Goal: Task Accomplishment & Management: Manage account settings

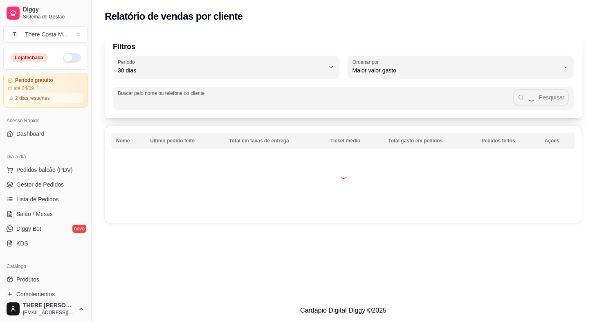
select select "30"
select select "HIGHEST_TOTAL_SPENT_WITH_ORDERS"
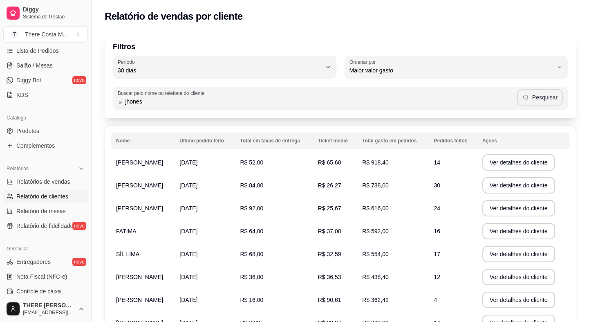
type input "jhones"
click at [529, 96] on icon "button" at bounding box center [525, 97] width 7 height 7
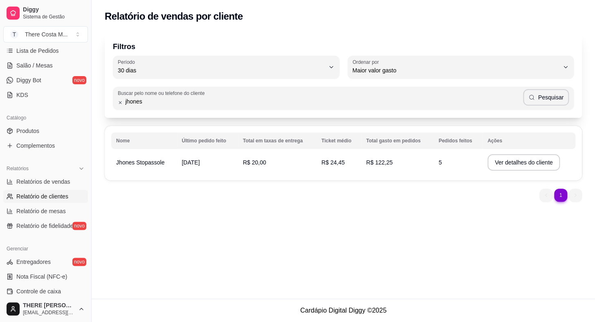
click at [148, 159] on span "Jhones Stopassole" at bounding box center [140, 162] width 48 height 7
click at [538, 158] on button "Ver detalhes do cliente" at bounding box center [523, 162] width 73 height 16
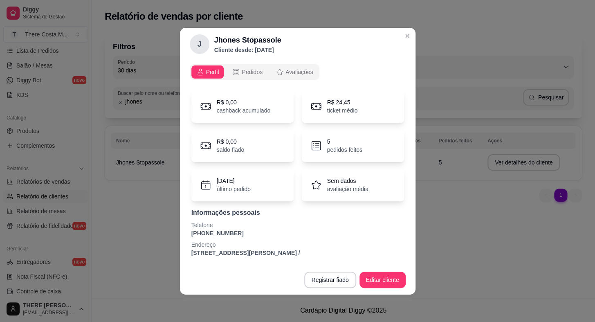
click at [342, 140] on p "5" at bounding box center [344, 141] width 35 height 8
click at [318, 142] on icon at bounding box center [316, 145] width 12 height 12
click at [237, 62] on div "Perfil Pedidos Avaliações R$ 0,00 cashback acumulado R$ 24,45 ticket médio R$ 0…" at bounding box center [297, 163] width 235 height 204
click at [238, 68] on icon "opções" at bounding box center [236, 72] width 8 height 8
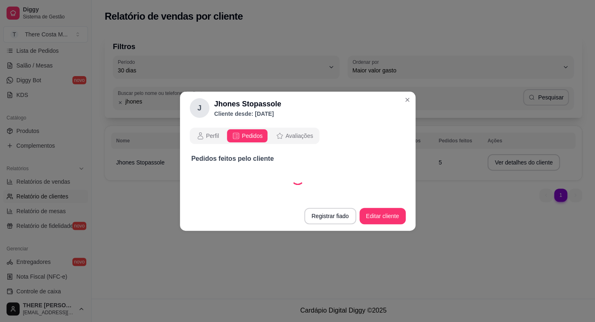
select select "30"
select select "ALL"
click at [399, 96] on header "J Jhones Stopassole Cliente desde: [DATE]" at bounding box center [297, 108] width 235 height 33
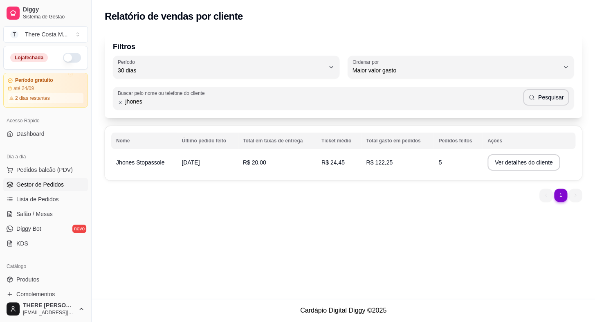
click at [50, 186] on span "Gestor de Pedidos" at bounding box center [39, 184] width 47 height 8
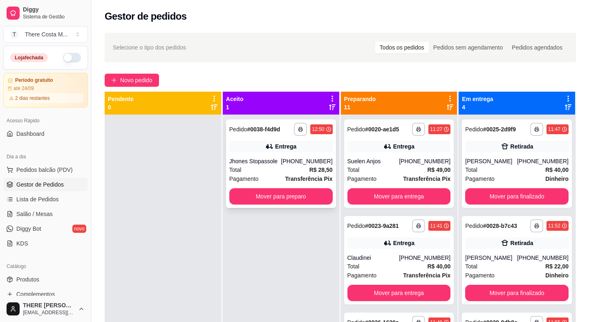
click at [289, 168] on div "Total R$ 28,50" at bounding box center [280, 169] width 103 height 9
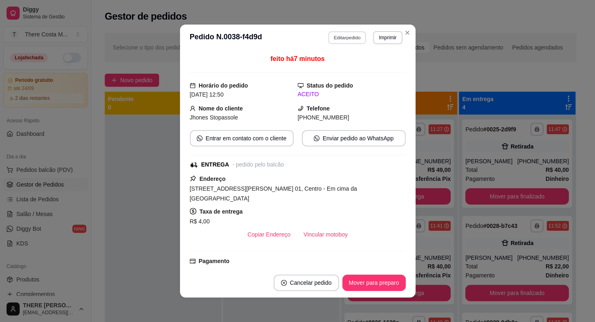
click at [346, 39] on button "Editar pedido" at bounding box center [347, 37] width 38 height 13
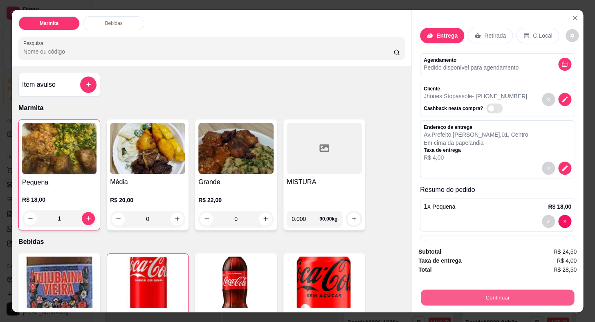
click at [498, 292] on button "Continuar" at bounding box center [497, 297] width 153 height 16
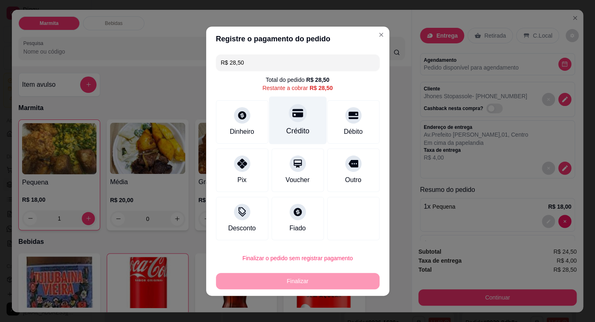
click at [292, 127] on div "Crédito" at bounding box center [297, 131] width 23 height 11
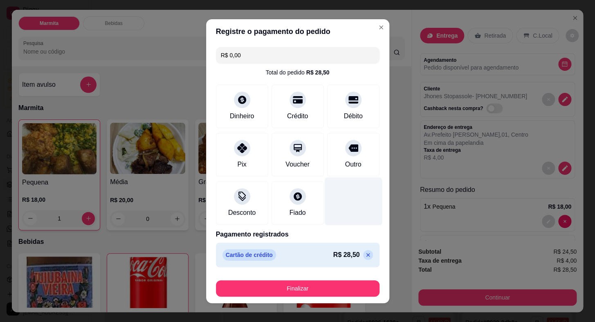
type input "R$ 0,00"
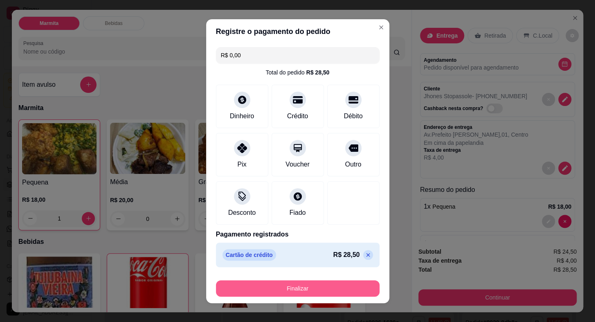
click at [349, 285] on button "Finalizar" at bounding box center [298, 288] width 164 height 16
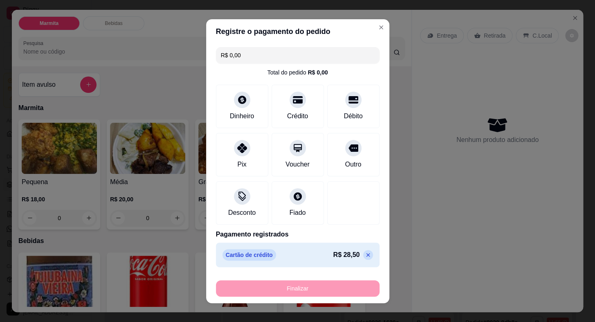
type input "0"
type input "-R$ 28,50"
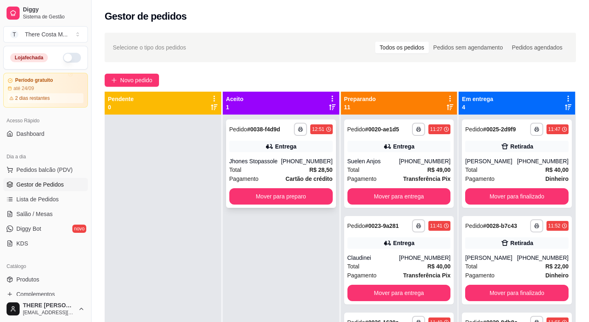
click at [282, 167] on div "Total R$ 28,50" at bounding box center [280, 169] width 103 height 9
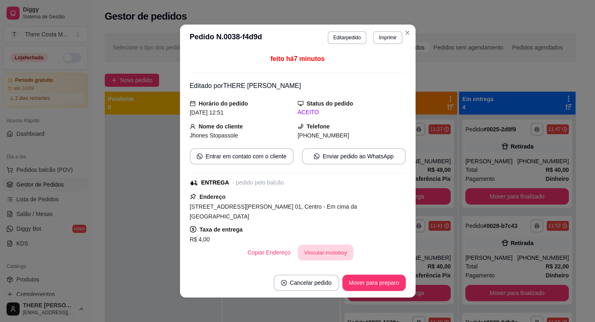
click at [319, 248] on button "Vincular motoboy" at bounding box center [326, 252] width 56 height 16
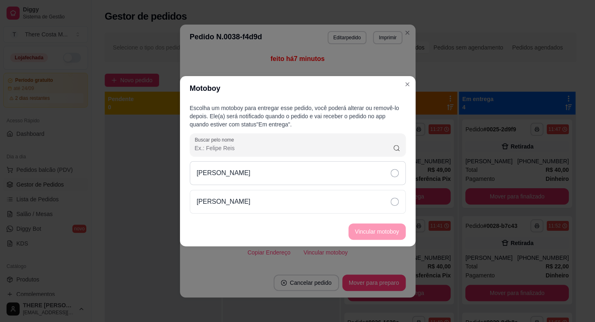
click at [370, 176] on div "[PERSON_NAME]" at bounding box center [298, 173] width 216 height 24
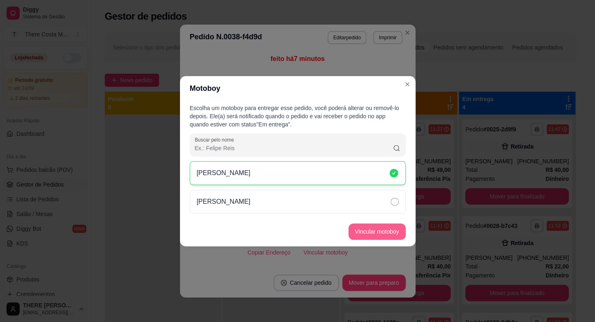
click at [368, 231] on button "Vincular motoboy" at bounding box center [376, 231] width 57 height 16
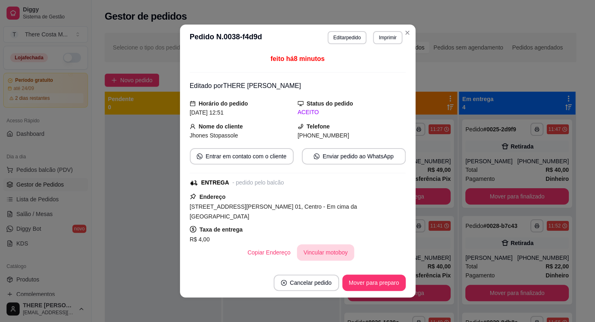
click at [322, 249] on button "Vincular motoboy" at bounding box center [325, 252] width 57 height 16
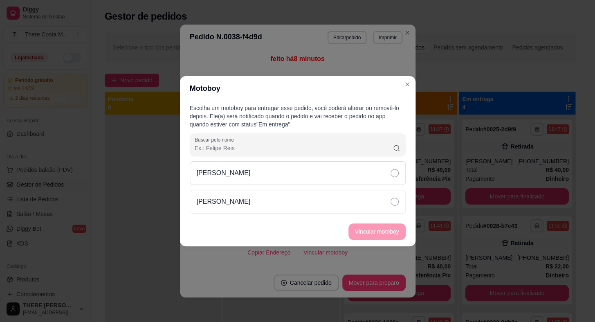
drag, startPoint x: 386, startPoint y: 157, endPoint x: 389, endPoint y: 177, distance: 20.4
click at [386, 164] on div "Escolha um motoboy para entregar esse pedido, você poderá alterar ou removê-lo …" at bounding box center [297, 159] width 235 height 116
click at [389, 177] on div "[PERSON_NAME]" at bounding box center [298, 173] width 216 height 24
click at [390, 176] on icon at bounding box center [394, 173] width 8 height 8
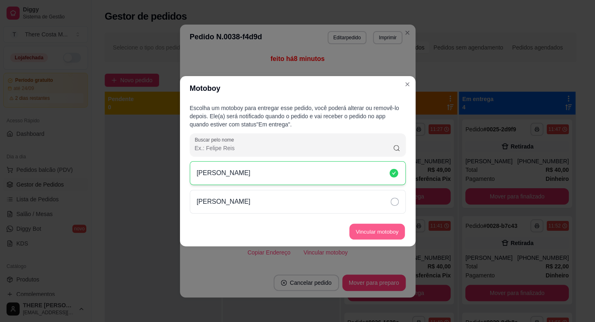
click at [380, 226] on button "Vincular motoboy" at bounding box center [377, 231] width 56 height 16
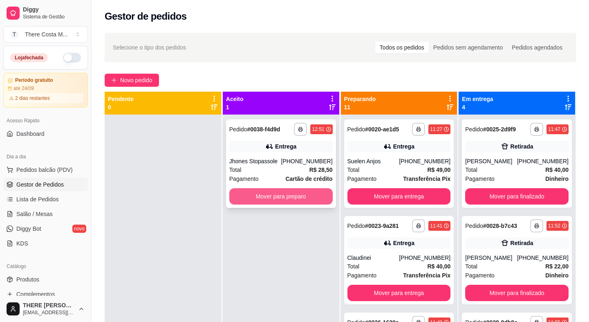
click at [260, 196] on button "Mover para preparo" at bounding box center [280, 196] width 103 height 16
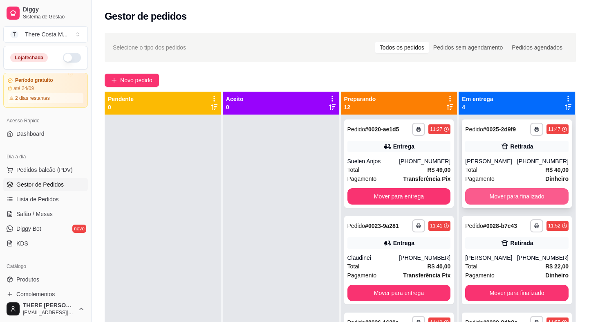
click at [511, 195] on button "Mover para finalizado" at bounding box center [516, 196] width 103 height 16
click at [509, 195] on button "Mover para finalizado" at bounding box center [517, 196] width 100 height 16
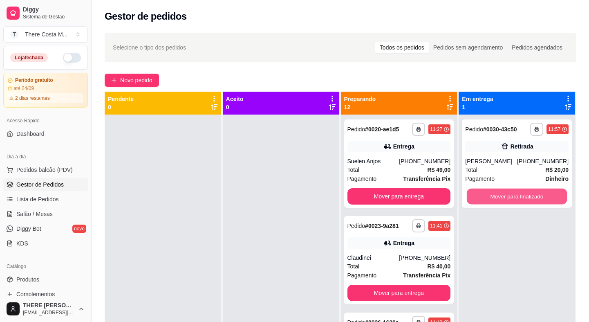
click at [509, 195] on button "Mover para finalizado" at bounding box center [517, 196] width 100 height 16
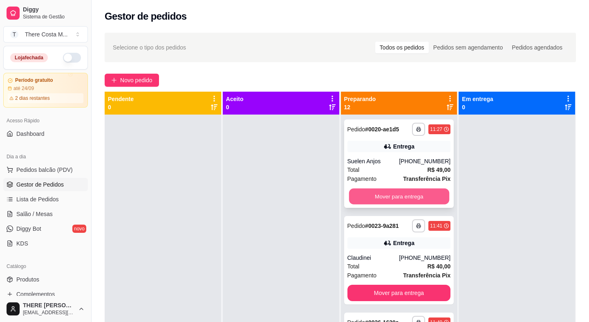
click at [422, 197] on button "Mover para entrega" at bounding box center [399, 196] width 100 height 16
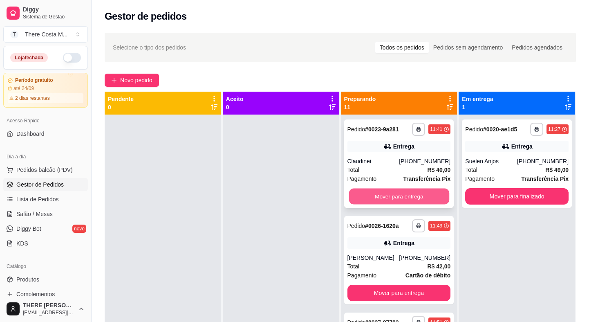
click at [413, 192] on button "Mover para entrega" at bounding box center [399, 196] width 100 height 16
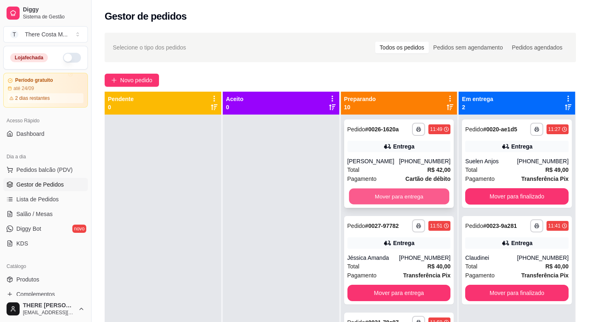
click at [391, 193] on button "Mover para entrega" at bounding box center [399, 196] width 100 height 16
click at [381, 203] on button "Mover para entrega" at bounding box center [399, 196] width 103 height 16
click at [377, 200] on button "Mover para entrega" at bounding box center [399, 196] width 100 height 16
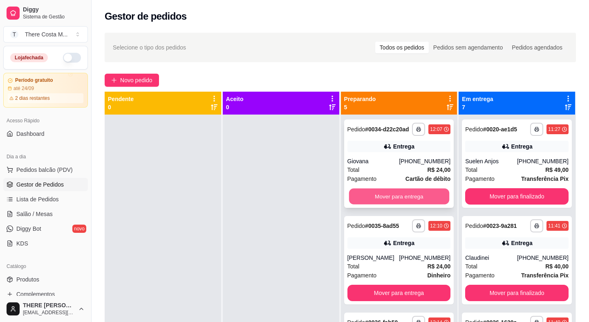
click at [376, 200] on button "Mover para entrega" at bounding box center [399, 196] width 100 height 16
click at [372, 198] on button "Mover para entrega" at bounding box center [399, 196] width 103 height 16
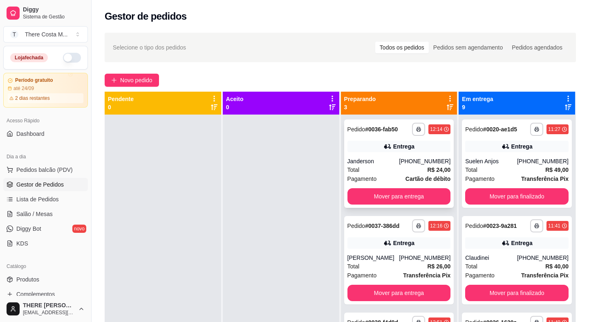
click at [379, 170] on div "Total R$ 24,00" at bounding box center [399, 169] width 103 height 9
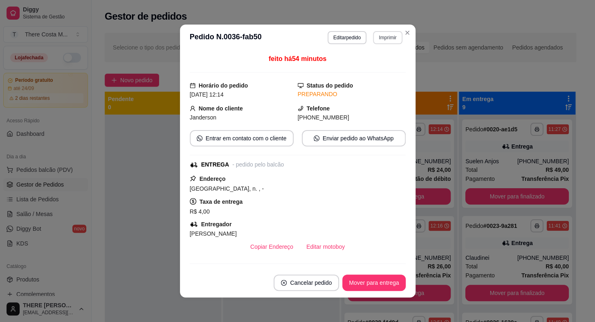
click at [382, 33] on button "Imprimir" at bounding box center [387, 37] width 29 height 13
click at [372, 63] on button "IMPRESSORA" at bounding box center [369, 66] width 57 height 13
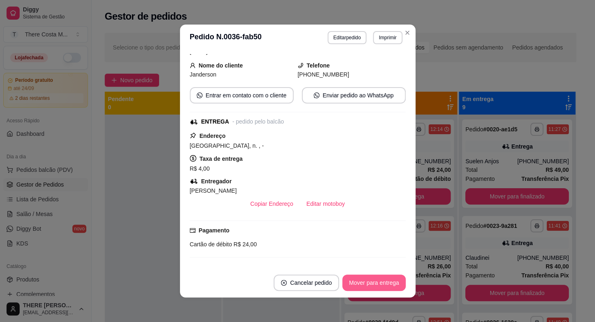
click at [355, 282] on button "Mover para entrega" at bounding box center [373, 282] width 63 height 16
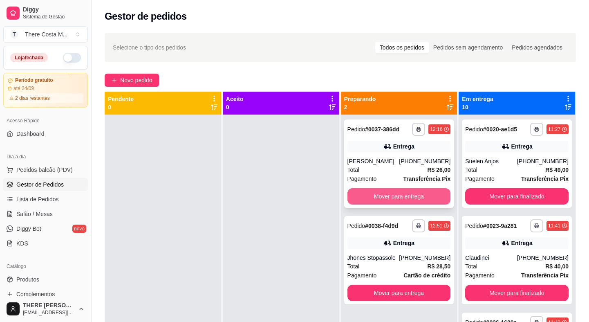
click at [363, 200] on button "Mover para entrega" at bounding box center [399, 196] width 103 height 16
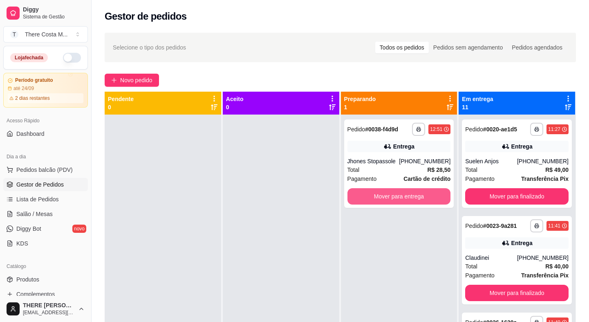
click at [362, 197] on button "Mover para entrega" at bounding box center [399, 196] width 103 height 16
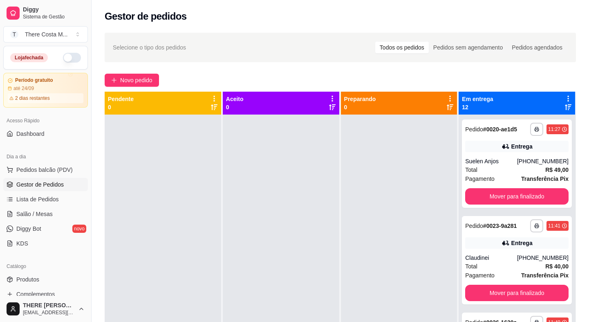
click at [135, 69] on div "**********" at bounding box center [341, 225] width 498 height 395
click at [135, 82] on span "Novo pedido" at bounding box center [136, 80] width 32 height 9
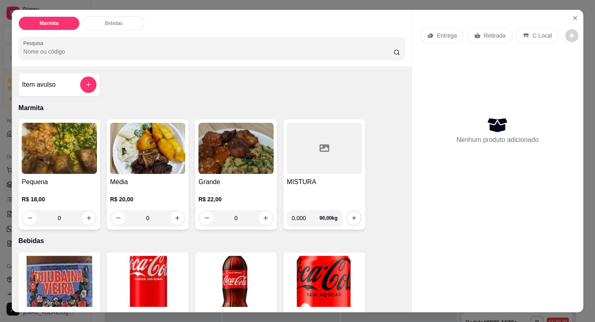
click at [428, 33] on icon at bounding box center [429, 35] width 5 height 4
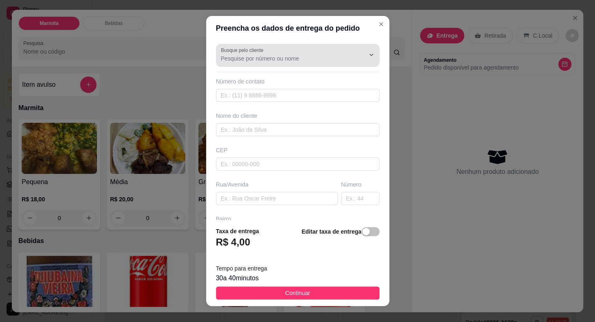
click at [266, 59] on input "Busque pelo cliente" at bounding box center [286, 58] width 131 height 8
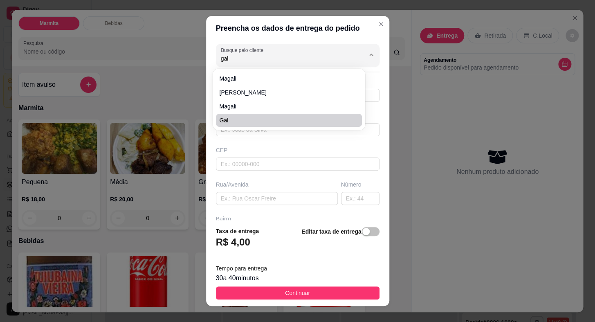
click at [251, 123] on span "Gal" at bounding box center [284, 120] width 131 height 8
type input "Gal"
type input "15998253687"
type input "Gal"
type input "[PERSON_NAME]"
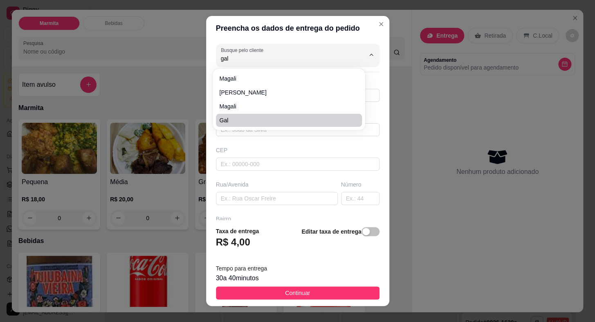
type input "06"
type input "vila [PERSON_NAME]"
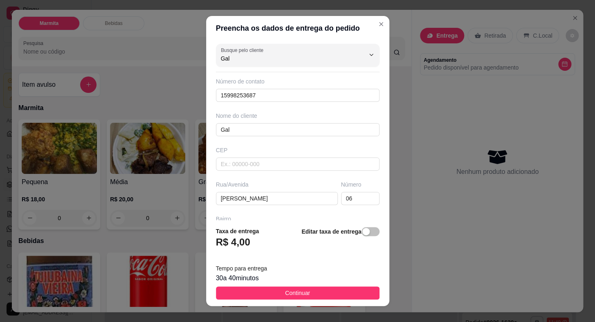
type input "Gal"
click at [283, 226] on div "Taxa de entrega R$ 4,00 Editar taxa de entrega" at bounding box center [298, 239] width 164 height 27
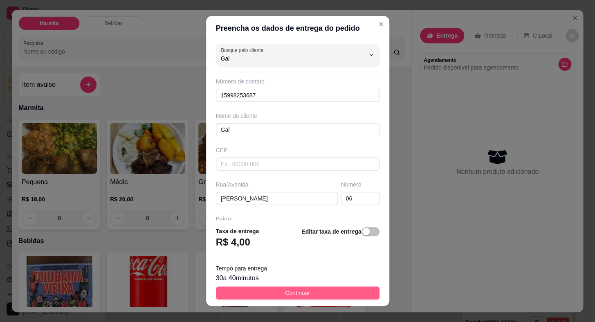
click at [293, 293] on span "Continuar" at bounding box center [297, 292] width 25 height 9
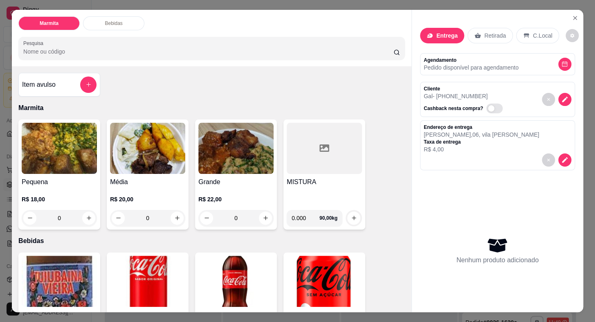
click at [169, 187] on div "R$ 20,00 0" at bounding box center [147, 206] width 75 height 39
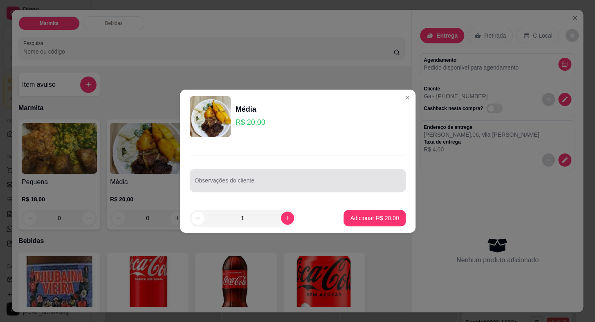
click at [280, 178] on div at bounding box center [298, 180] width 206 height 16
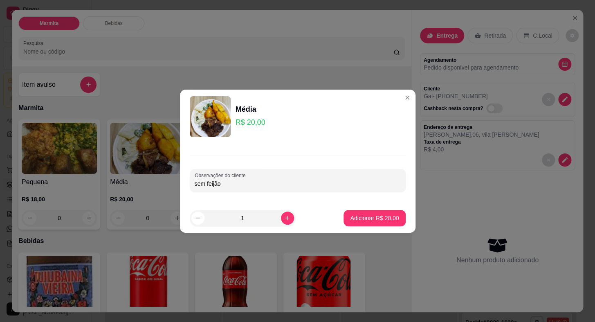
type input "sem feijão"
click at [382, 225] on button "Adicionar R$ 20,00" at bounding box center [375, 218] width 60 height 16
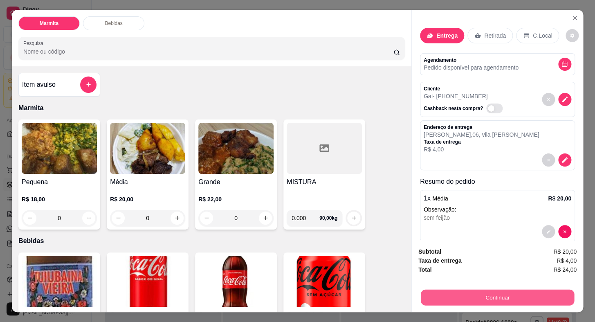
click at [546, 293] on button "Continuar" at bounding box center [497, 297] width 153 height 16
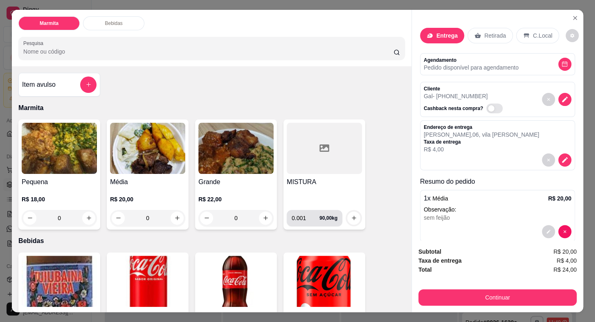
click at [314, 216] on input "0.001" at bounding box center [305, 218] width 28 height 16
type input "0.000"
click at [310, 193] on div "MISTURA" at bounding box center [324, 190] width 75 height 26
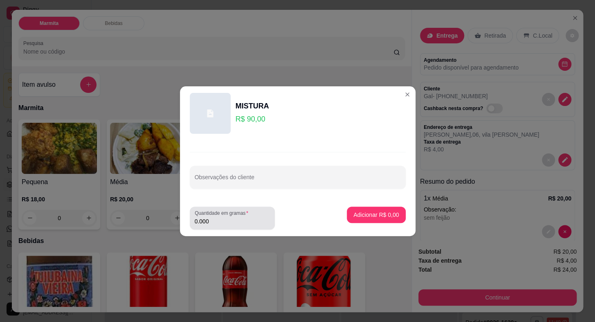
click at [217, 226] on div "Quantidade em gramas 0.000" at bounding box center [232, 217] width 85 height 23
click at [221, 220] on input "0.000" at bounding box center [232, 221] width 75 height 8
click at [219, 222] on input "0.000" at bounding box center [232, 221] width 75 height 8
click at [205, 222] on input "0.000" at bounding box center [232, 221] width 75 height 8
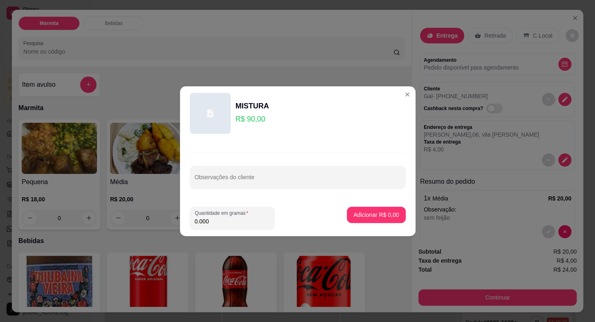
click at [205, 222] on input "0.000" at bounding box center [232, 221] width 75 height 8
type input "0.000"
click at [400, 96] on div "MISTURA R$ 90,00 Observações do cliente Quantidade em gramas 0.000 Adicionar R$…" at bounding box center [297, 161] width 595 height 322
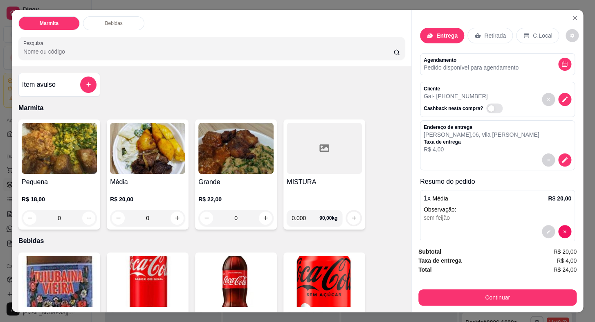
click at [325, 162] on div at bounding box center [324, 148] width 75 height 51
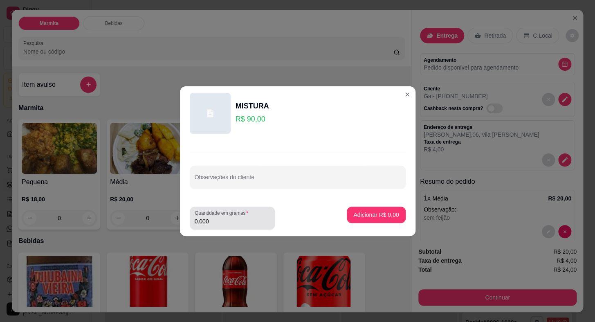
click at [266, 225] on div "0.000" at bounding box center [232, 218] width 75 height 16
click at [253, 224] on input "0.000" at bounding box center [232, 221] width 75 height 8
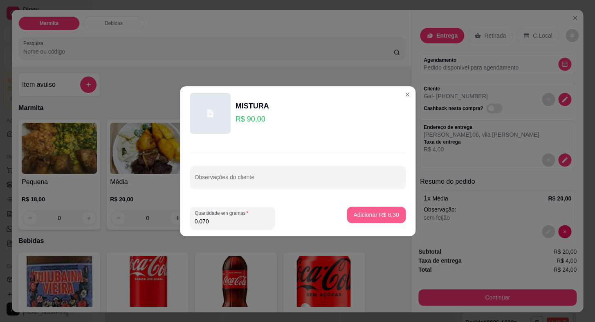
type input "0.070"
click at [389, 217] on p "Adicionar R$ 6,30" at bounding box center [375, 215] width 45 height 8
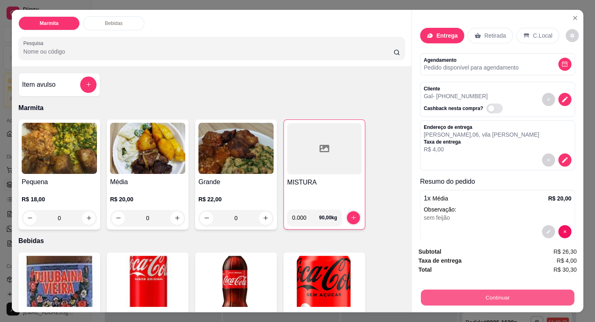
click at [561, 290] on button "Continuar" at bounding box center [497, 297] width 153 height 16
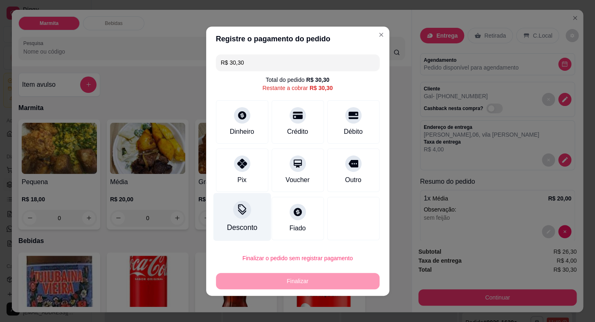
click at [243, 206] on div at bounding box center [242, 209] width 18 height 18
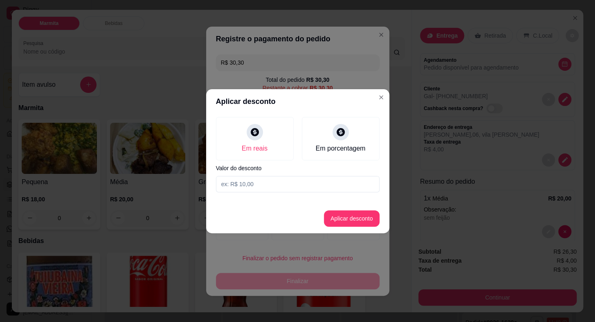
click at [262, 179] on input at bounding box center [298, 184] width 164 height 16
click at [296, 182] on input at bounding box center [298, 184] width 164 height 16
type input "0,30"
click at [363, 216] on button "Aplicar desconto" at bounding box center [352, 218] width 56 height 16
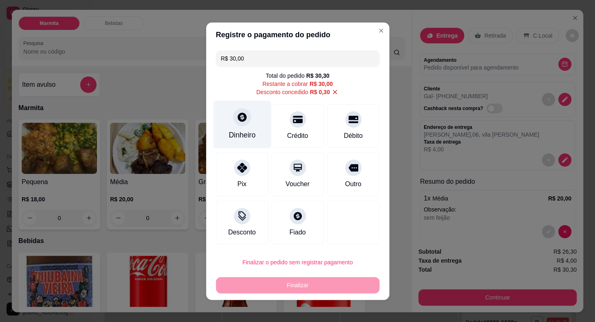
click at [241, 128] on div "Dinheiro" at bounding box center [242, 124] width 58 height 48
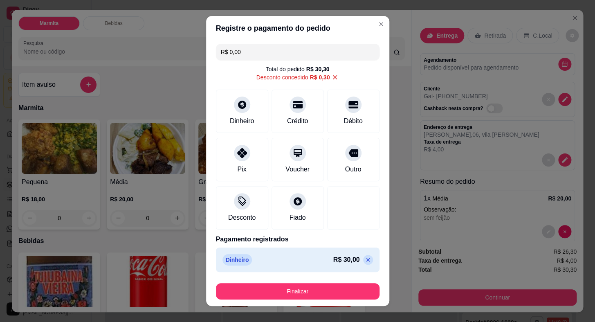
click at [324, 282] on div "Finalizar" at bounding box center [298, 290] width 164 height 20
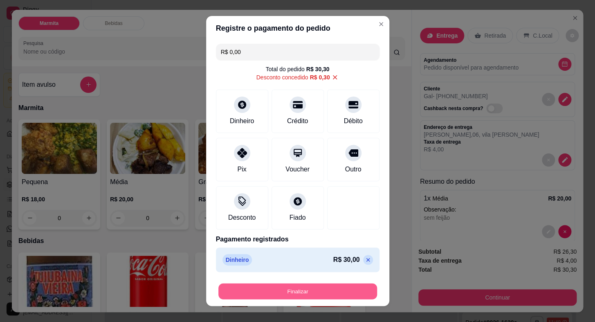
click at [276, 286] on button "Finalizar" at bounding box center [297, 291] width 159 height 16
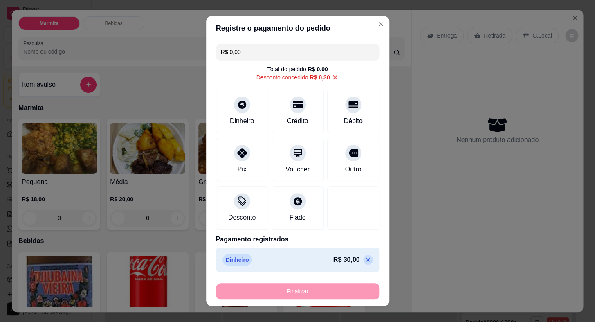
type input "-R$ 30,30"
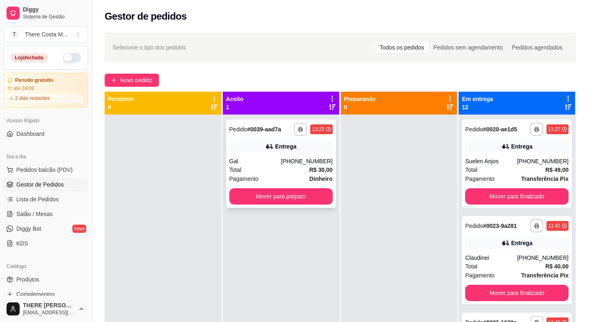
click at [254, 158] on div "Gal" at bounding box center [255, 161] width 52 height 8
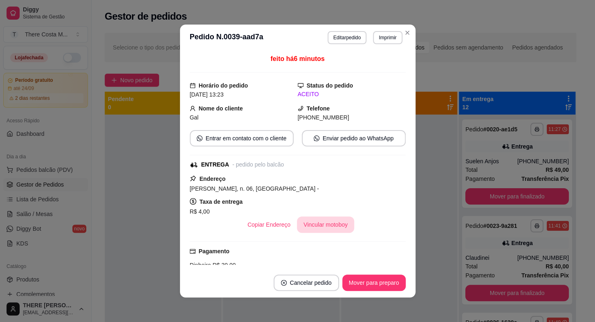
click at [333, 221] on button "Vincular motoboy" at bounding box center [325, 224] width 57 height 16
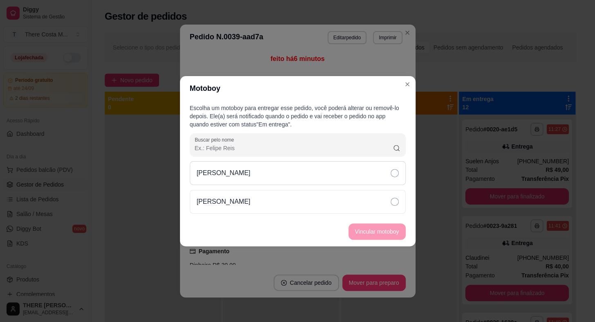
click at [345, 170] on div "[PERSON_NAME]" at bounding box center [298, 173] width 216 height 24
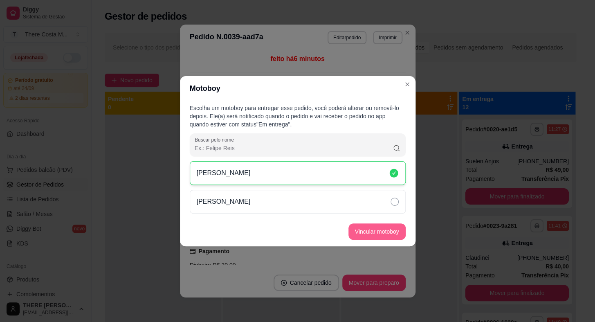
click at [360, 228] on button "Vincular motoboy" at bounding box center [376, 231] width 57 height 16
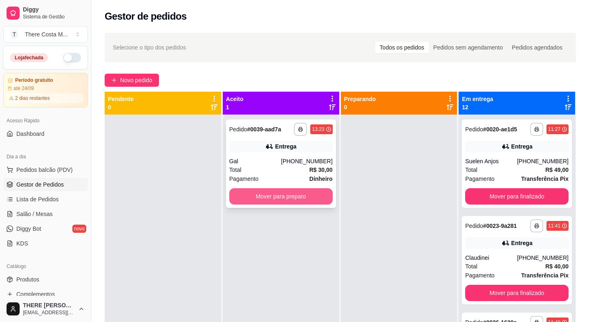
click at [293, 200] on button "Mover para preparo" at bounding box center [280, 196] width 103 height 16
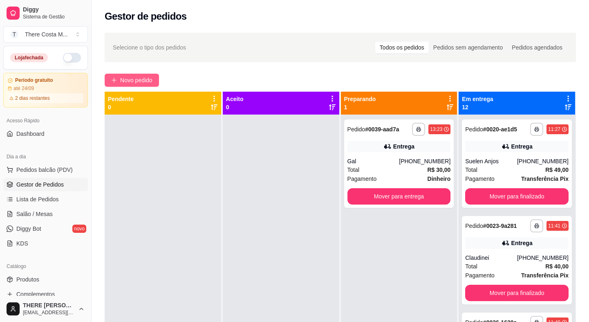
click at [139, 83] on span "Novo pedido" at bounding box center [136, 80] width 32 height 9
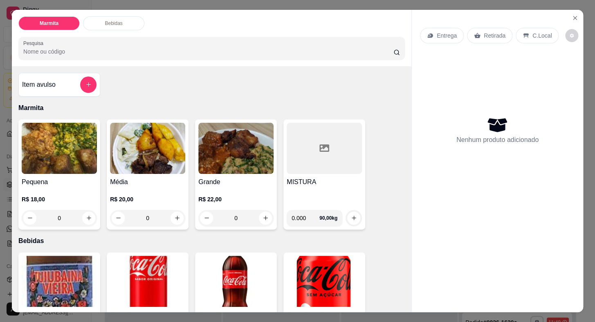
click at [448, 34] on p "Entrega" at bounding box center [447, 35] width 20 height 8
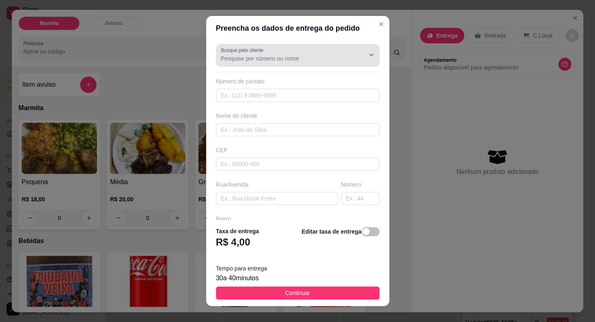
click at [274, 53] on div at bounding box center [298, 55] width 154 height 16
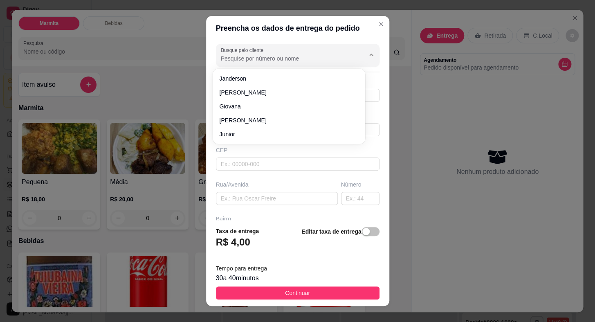
click at [255, 152] on div "CEP" at bounding box center [297, 158] width 168 height 25
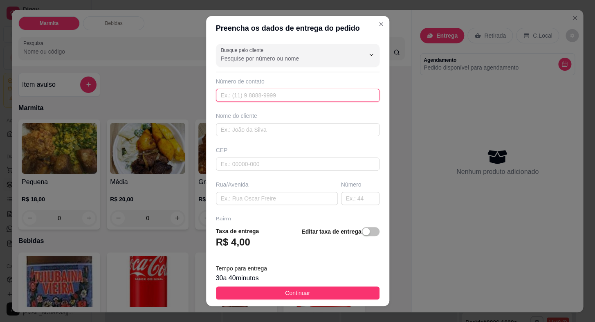
click at [241, 89] on input "text" at bounding box center [298, 95] width 164 height 13
paste input "[PHONE_NUMBER]"
type input "[PHONE_NUMBER]"
click at [238, 131] on input "text" at bounding box center [298, 129] width 164 height 13
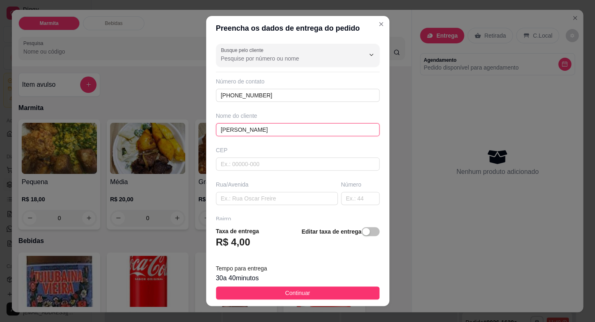
type input "[PERSON_NAME]"
click at [249, 194] on input "text" at bounding box center [277, 198] width 122 height 13
paste input "[PERSON_NAME]"
type input "[PERSON_NAME]"
click at [349, 201] on input "text" at bounding box center [360, 198] width 38 height 13
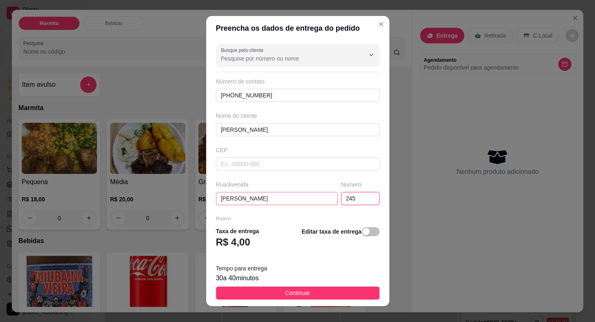
type input "245"
click at [267, 197] on input "[PERSON_NAME]" at bounding box center [277, 198] width 122 height 13
click at [241, 200] on input "[PERSON_NAME]" at bounding box center [277, 198] width 122 height 13
click at [242, 200] on input "[PERSON_NAME]" at bounding box center [277, 198] width 122 height 13
click at [274, 196] on input "[PERSON_NAME]" at bounding box center [277, 198] width 122 height 13
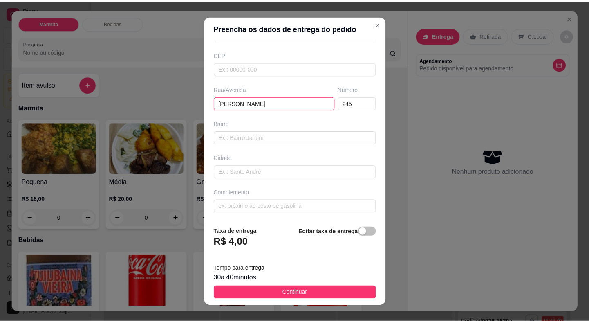
scroll to position [10, 0]
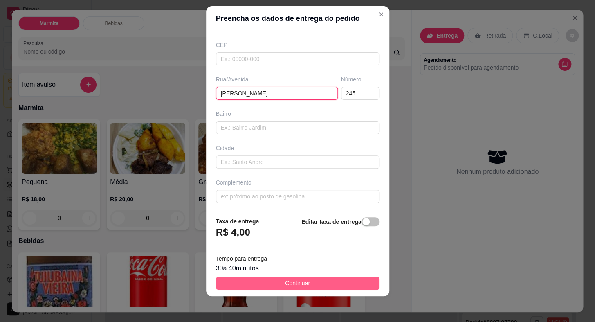
type input "[PERSON_NAME]"
click at [311, 279] on button "Continuar" at bounding box center [298, 282] width 164 height 13
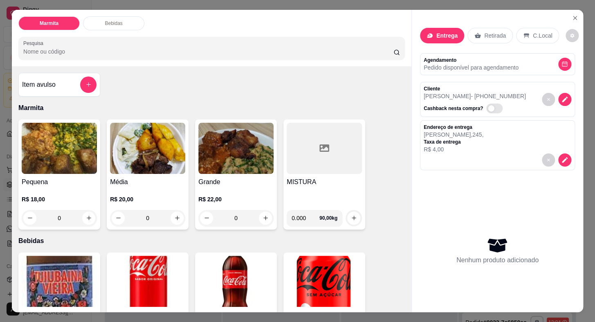
click at [147, 161] on img at bounding box center [147, 148] width 75 height 51
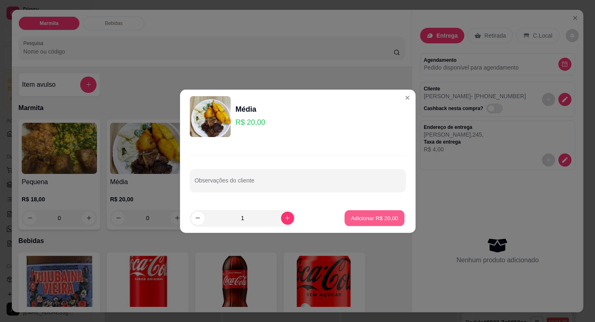
click at [345, 219] on button "Adicionar R$ 20,00" at bounding box center [375, 218] width 60 height 16
type input "1"
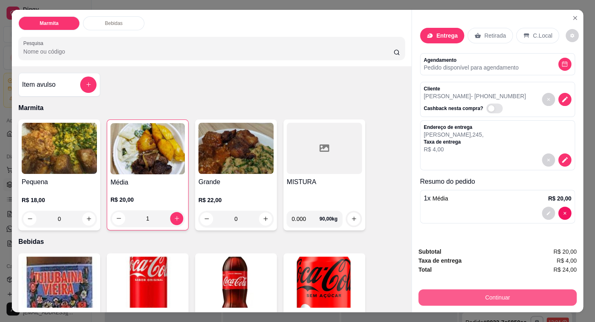
click at [516, 294] on button "Continuar" at bounding box center [497, 297] width 158 height 16
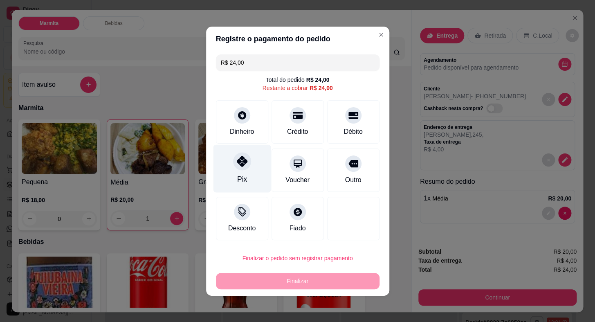
click at [237, 167] on div at bounding box center [242, 161] width 18 height 18
type input "R$ 0,00"
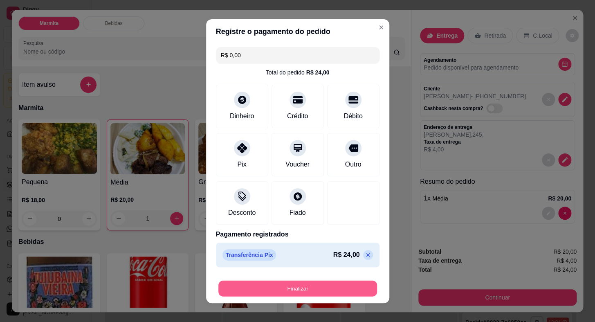
click at [330, 282] on button "Finalizar" at bounding box center [297, 288] width 159 height 16
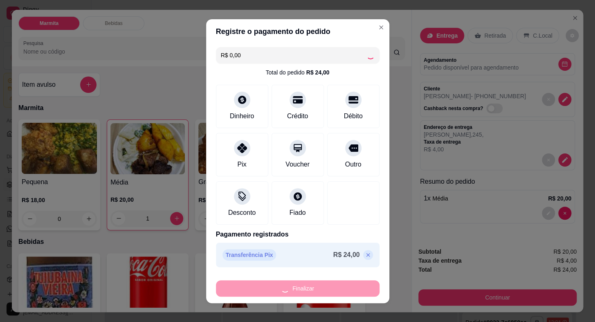
type input "0"
type input "-R$ 24,00"
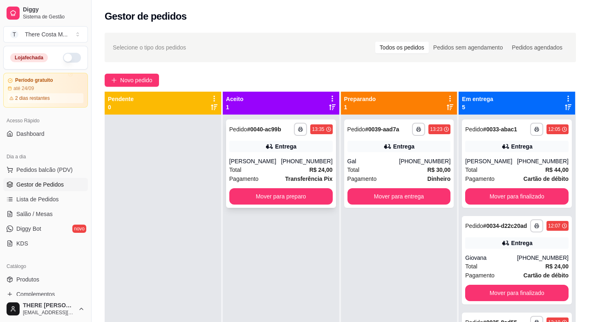
click at [256, 159] on div "[PERSON_NAME]" at bounding box center [255, 161] width 52 height 8
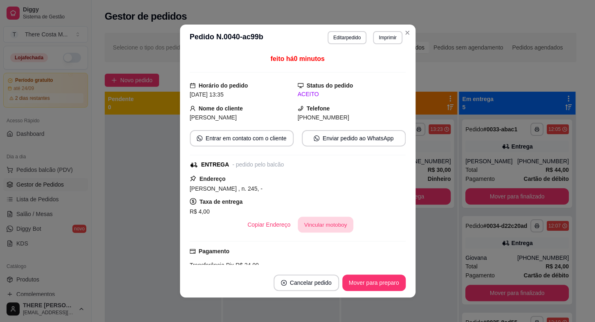
click at [323, 225] on button "Vincular motoboy" at bounding box center [326, 225] width 56 height 16
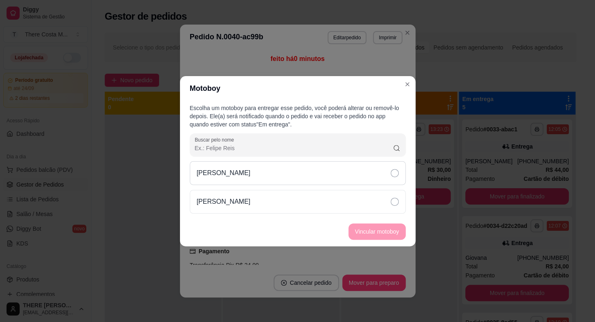
click at [344, 179] on div "[PERSON_NAME]" at bounding box center [298, 173] width 216 height 24
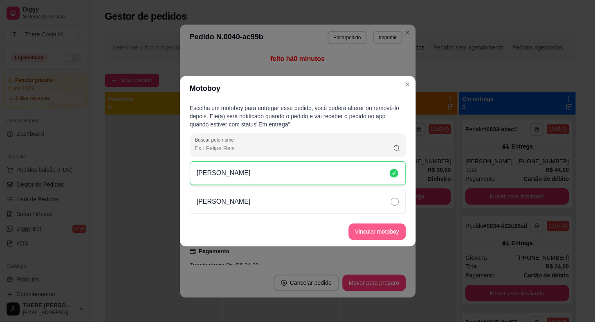
click at [372, 225] on button "Vincular motoboy" at bounding box center [376, 231] width 57 height 16
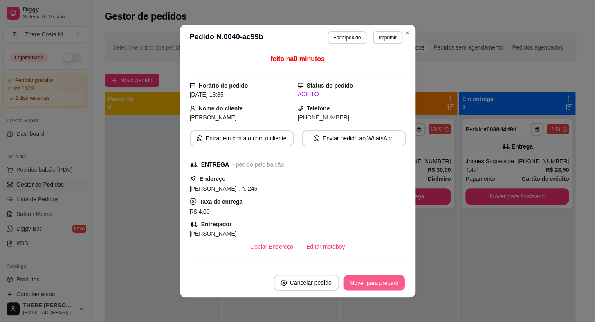
click at [386, 278] on button "Mover para preparo" at bounding box center [373, 283] width 61 height 16
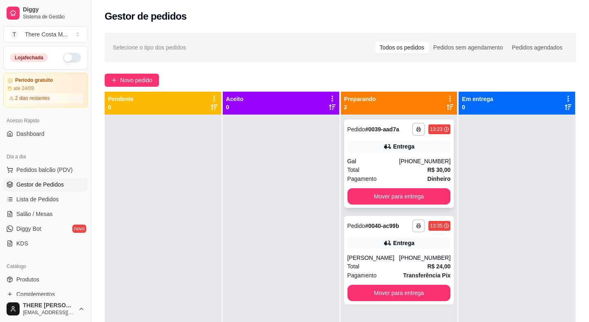
click at [401, 155] on div "**********" at bounding box center [399, 163] width 110 height 88
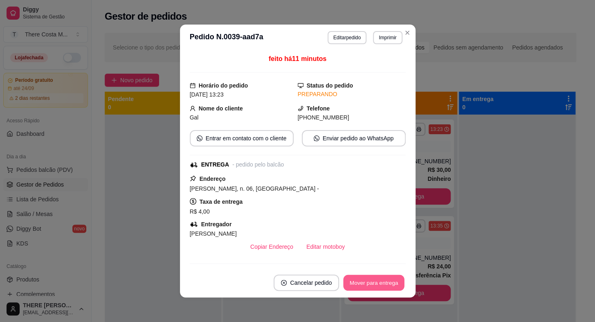
click at [363, 283] on button "Mover para entrega" at bounding box center [373, 283] width 61 height 16
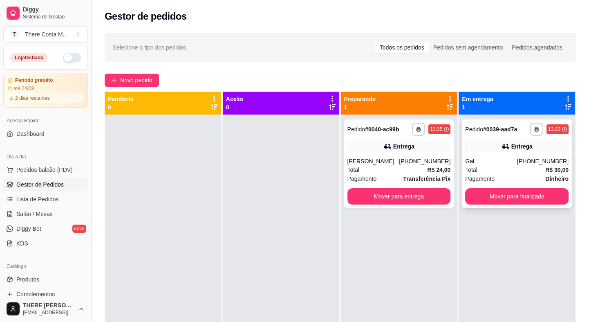
click at [495, 143] on div "Entrega" at bounding box center [516, 146] width 103 height 11
click at [404, 175] on strong "Transferência Pix" at bounding box center [426, 178] width 47 height 7
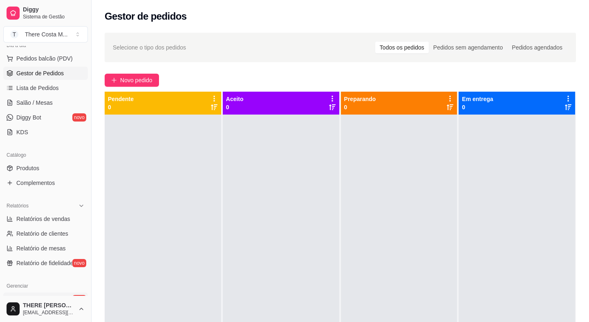
scroll to position [186, 0]
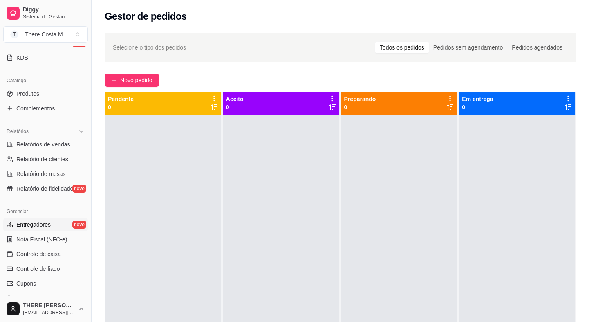
click at [44, 220] on span "Entregadores" at bounding box center [33, 224] width 34 height 8
click at [39, 146] on span "Relatórios de vendas" at bounding box center [43, 144] width 54 height 8
select select "ALL"
select select "0"
